Goal: Go to known website: Access a specific website the user already knows

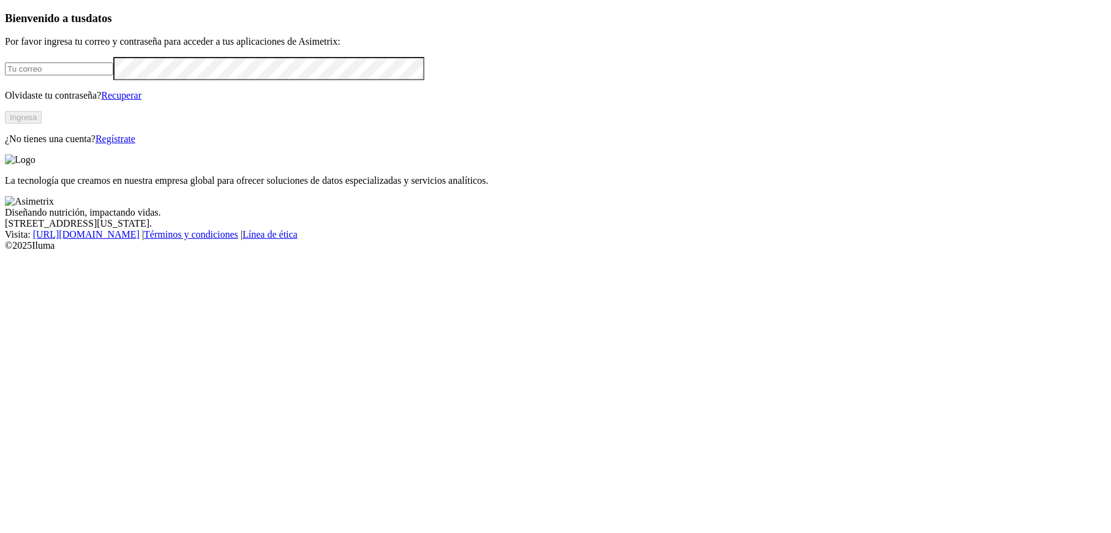
type input "[PERSON_NAME][EMAIL_ADDRESS][PERSON_NAME][DOMAIN_NAME]"
click at [42, 124] on button "Ingresa" at bounding box center [23, 117] width 37 height 13
